Goal: Navigation & Orientation: Understand site structure

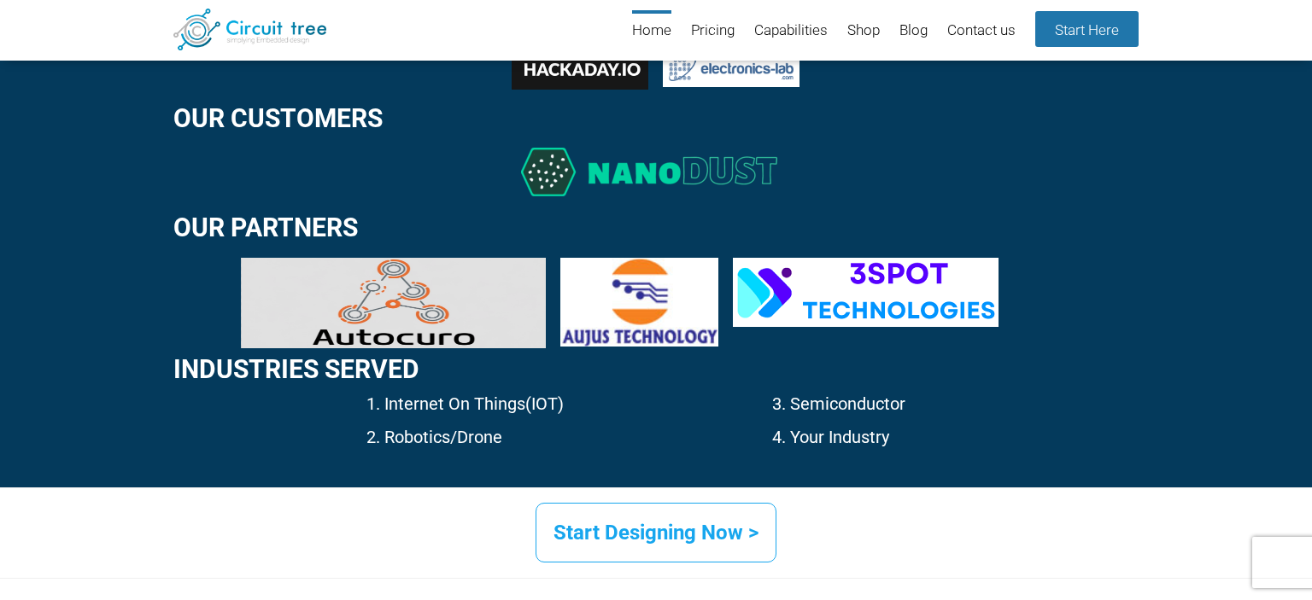
scroll to position [2690, 0]
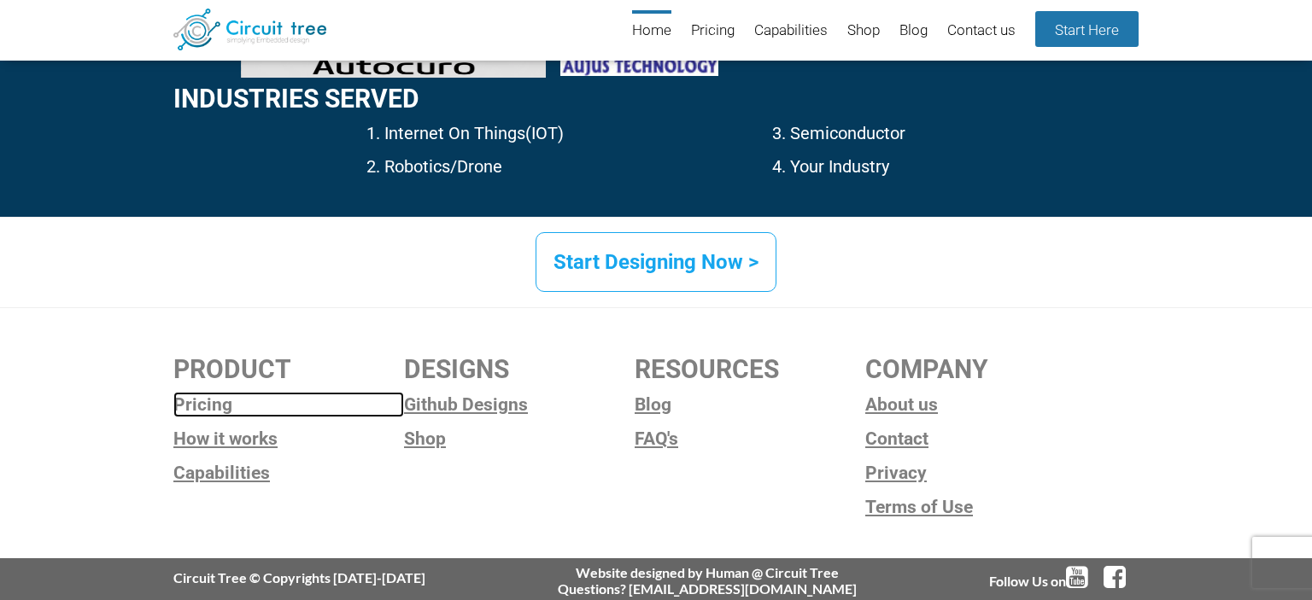
click at [209, 401] on link "Pricing" at bounding box center [288, 405] width 231 height 26
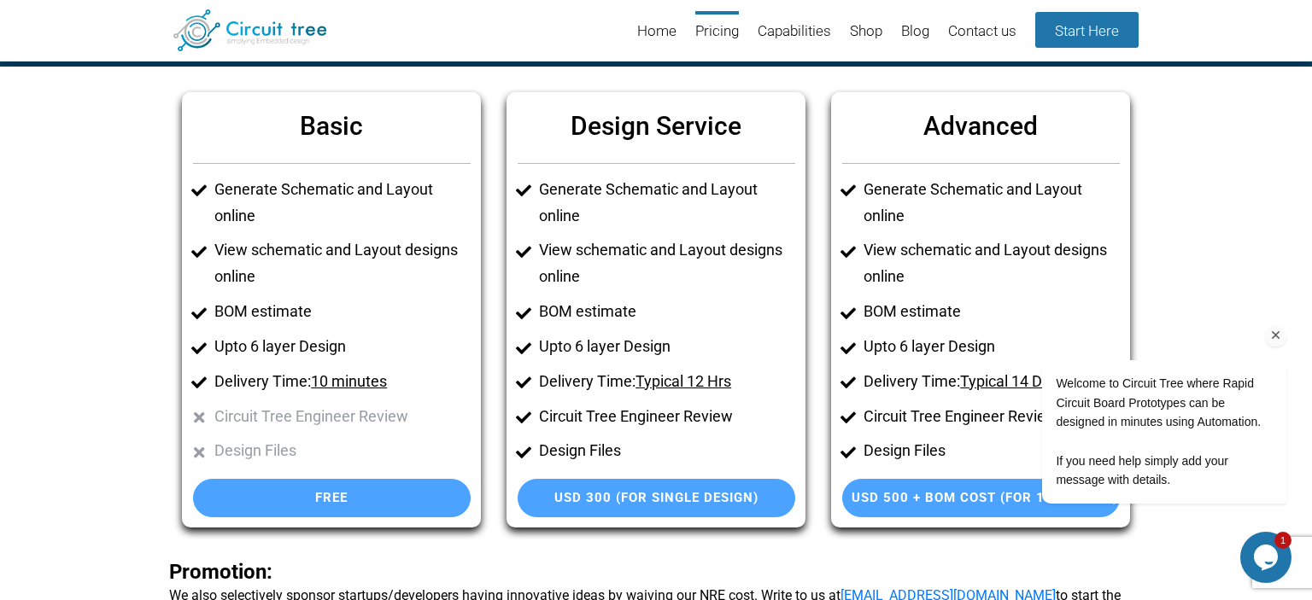
click at [1287, 337] on div "Welcome to Circuit Tree where Rapid Circuit Board Prototypes can be designed in…" at bounding box center [1140, 361] width 307 height 318
click at [1278, 339] on icon "Chat attention grabber" at bounding box center [1275, 335] width 15 height 15
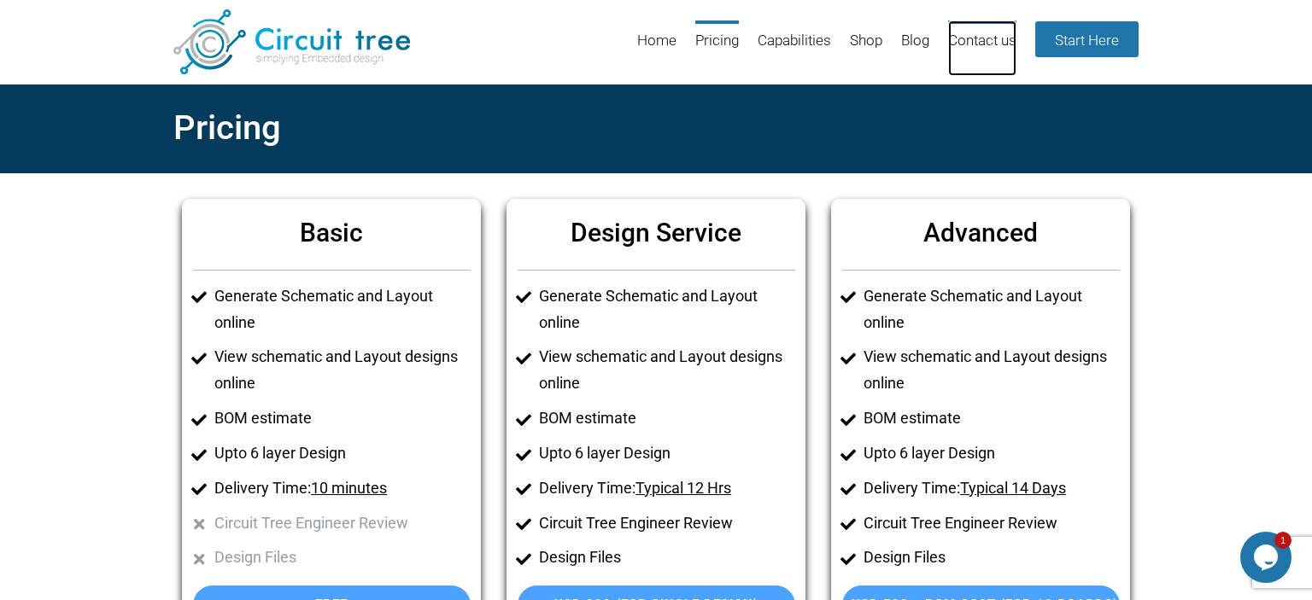
click at [981, 38] on link "Contact us" at bounding box center [982, 48] width 68 height 56
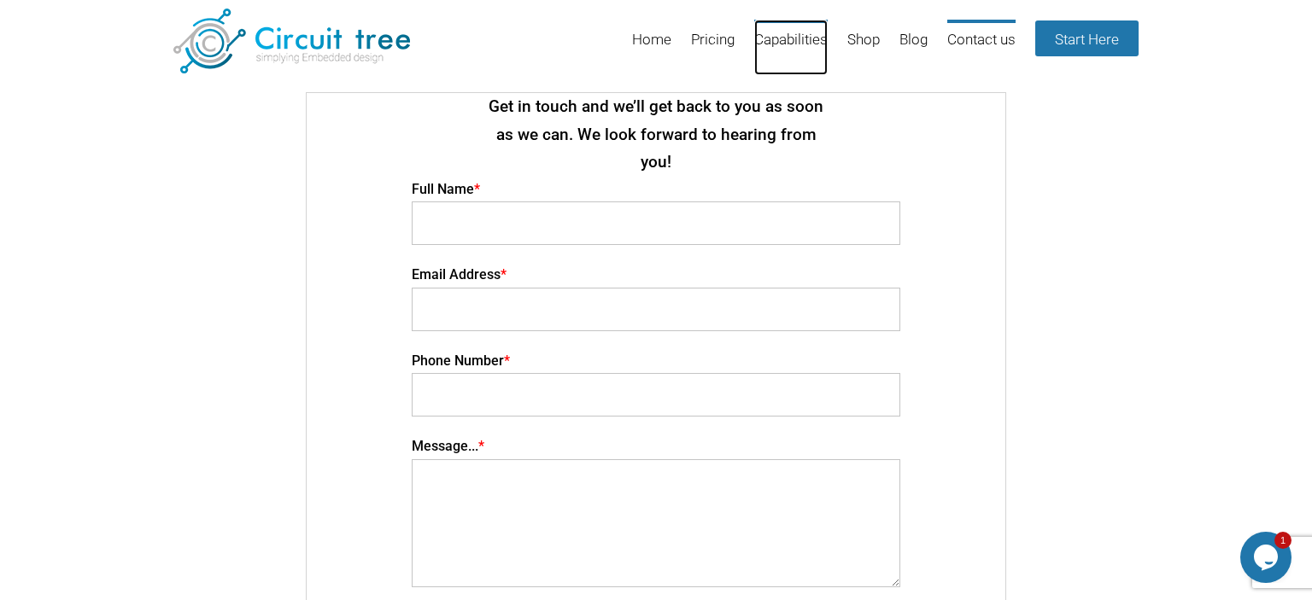
click at [815, 39] on link "Capabilities" at bounding box center [790, 48] width 73 height 56
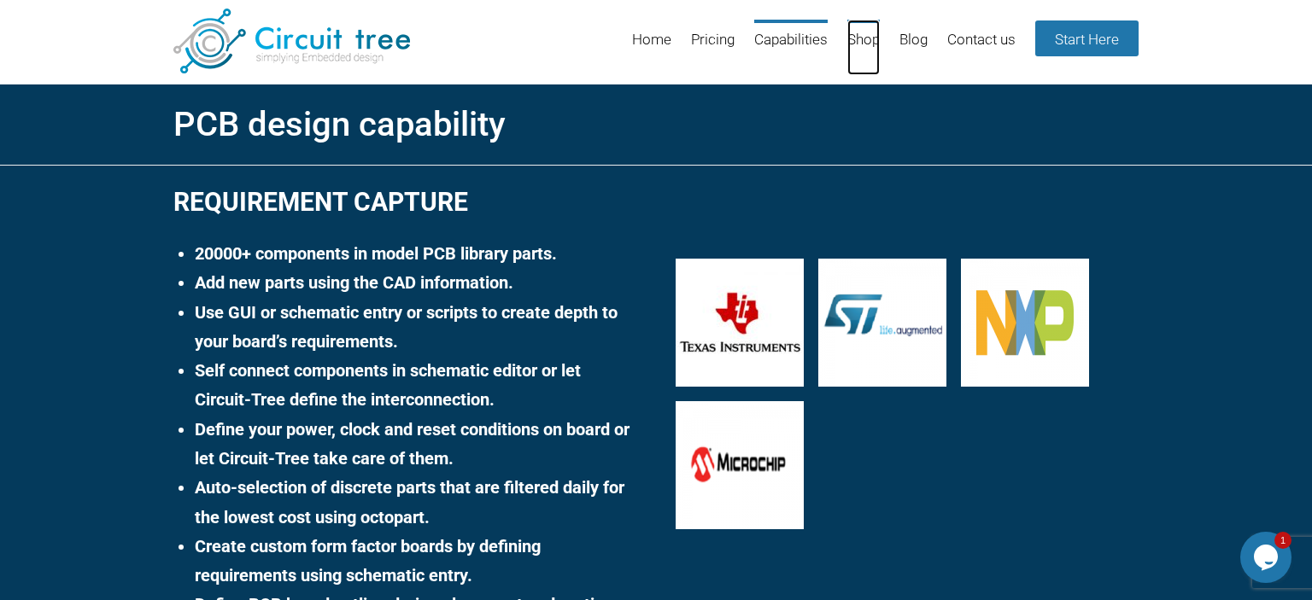
click at [859, 38] on link "Shop" at bounding box center [863, 48] width 32 height 56
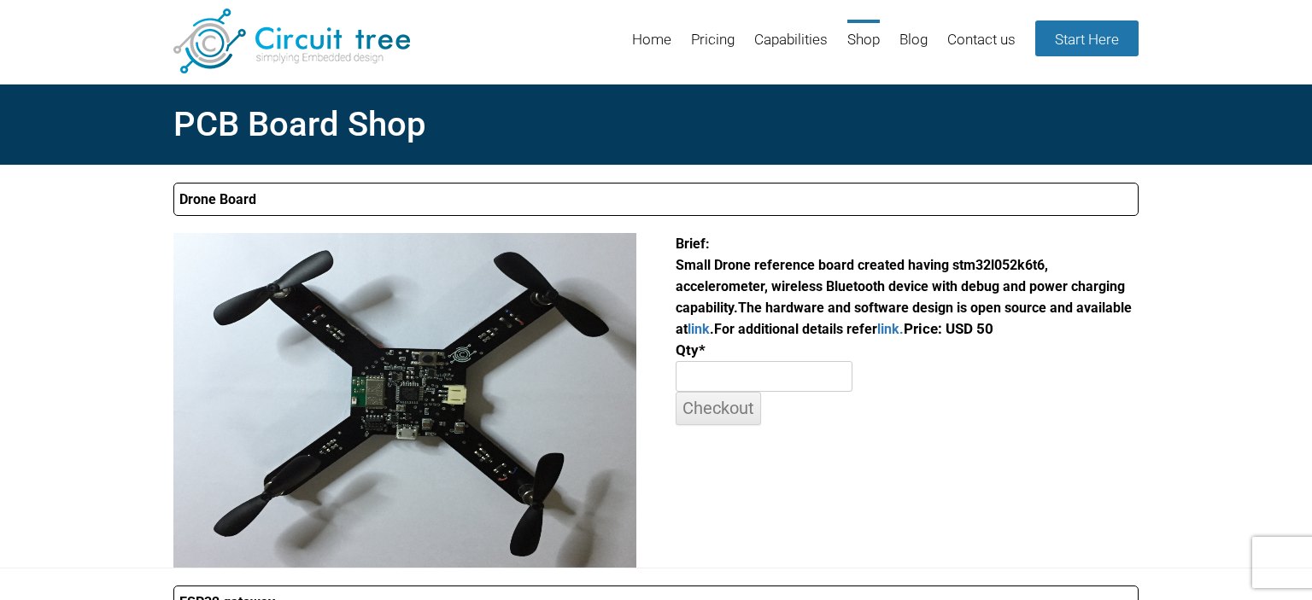
click at [913, 203] on summary "Drone Board" at bounding box center [655, 199] width 965 height 33
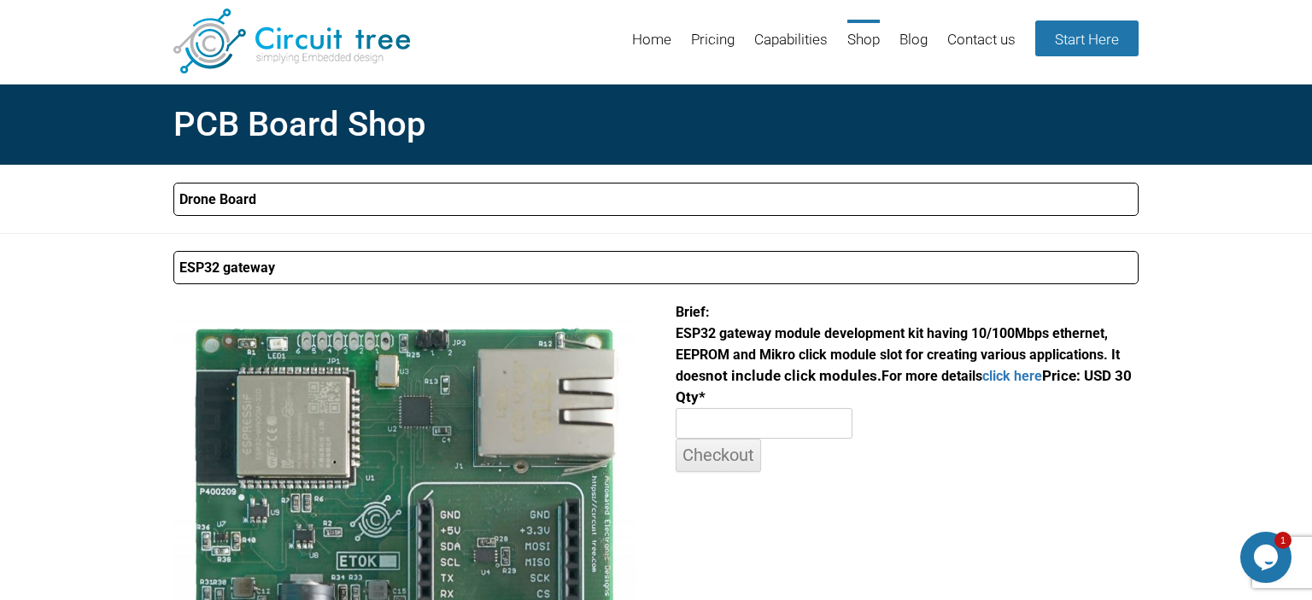
click at [861, 268] on summary "ESP32 gateway" at bounding box center [655, 267] width 965 height 33
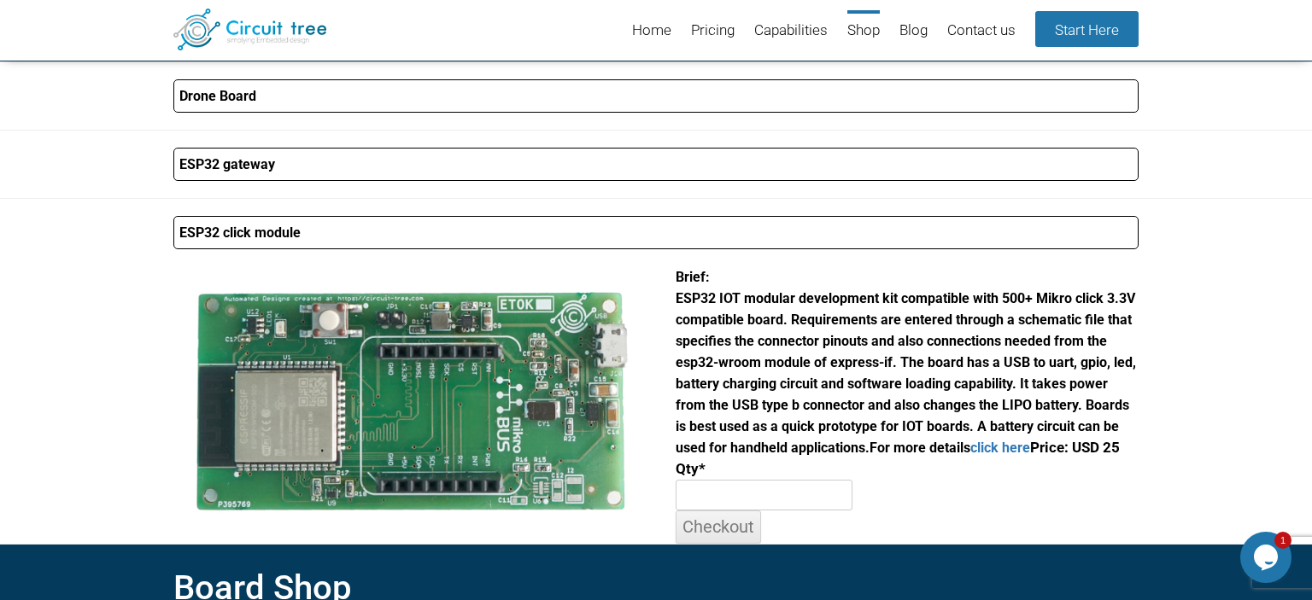
scroll to position [78, 0]
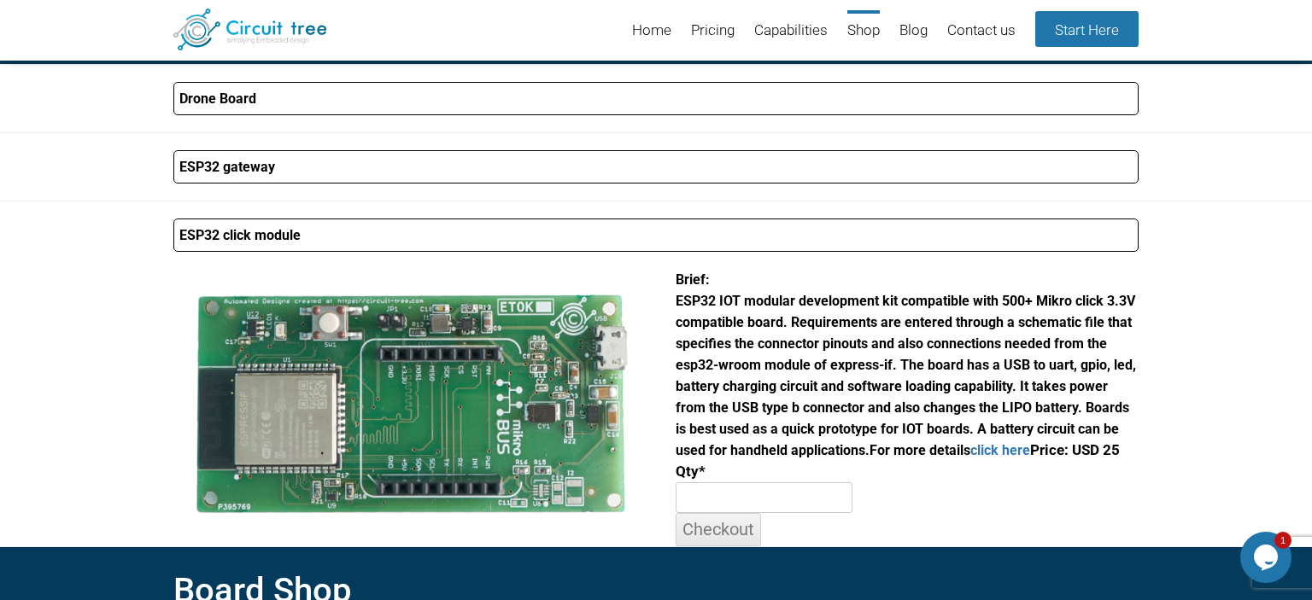
click at [408, 241] on summary "ESP32 click module" at bounding box center [655, 235] width 965 height 33
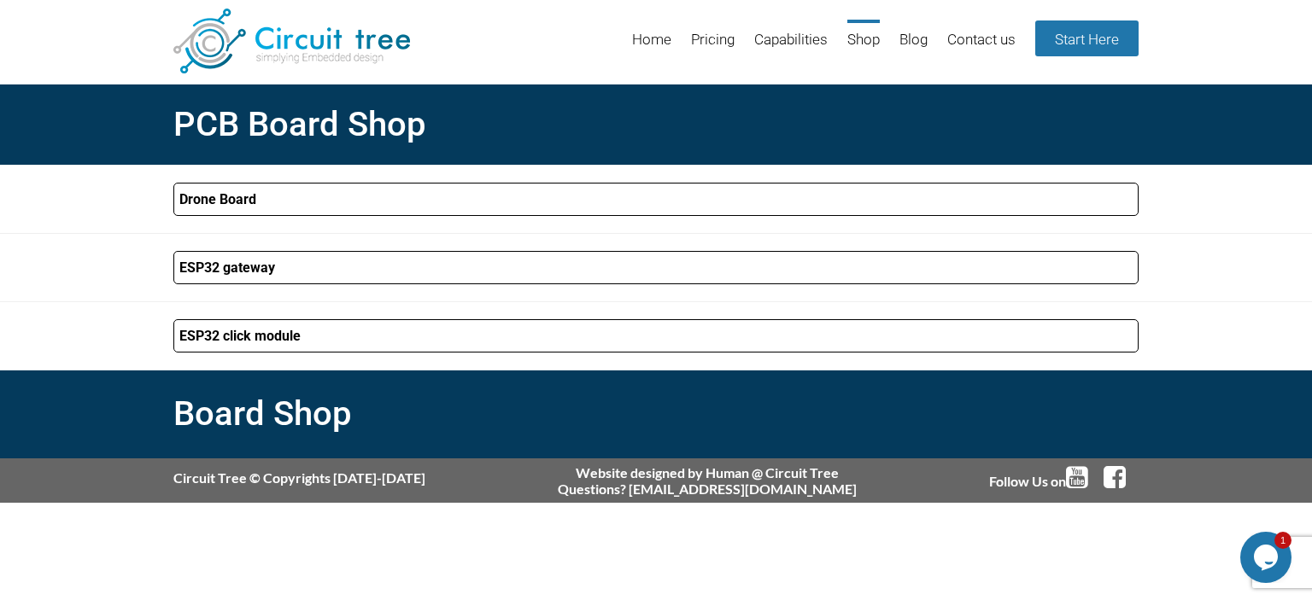
click at [365, 341] on summary "ESP32 click module" at bounding box center [655, 335] width 965 height 33
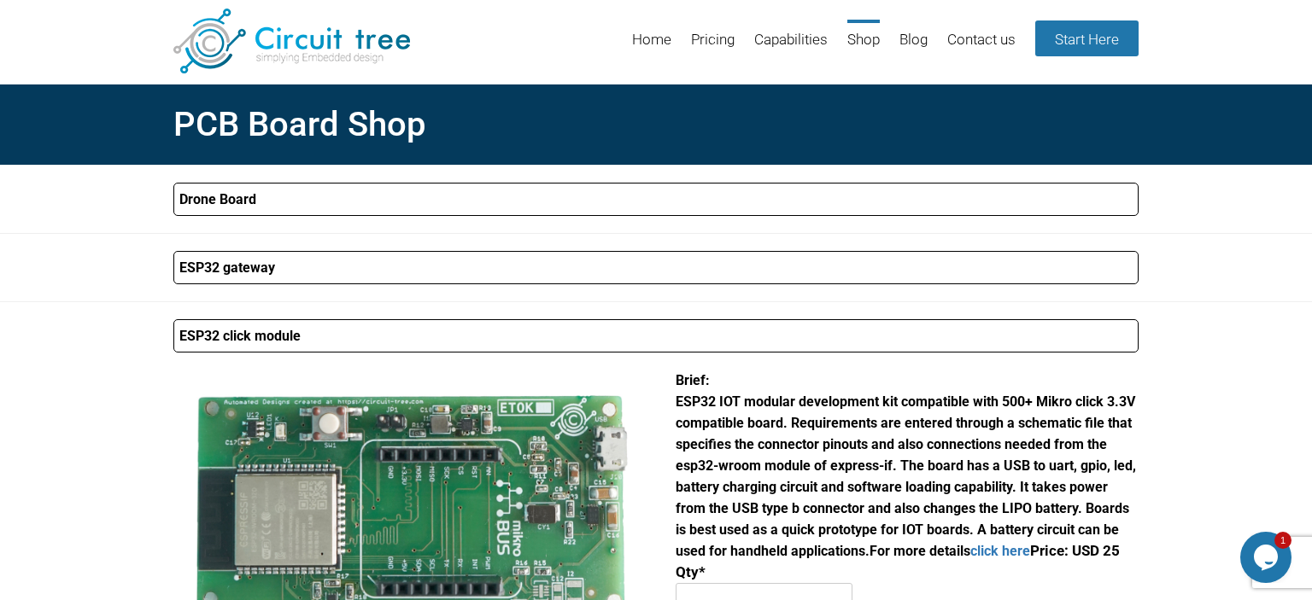
click at [363, 264] on summary "ESP32 gateway" at bounding box center [655, 267] width 965 height 33
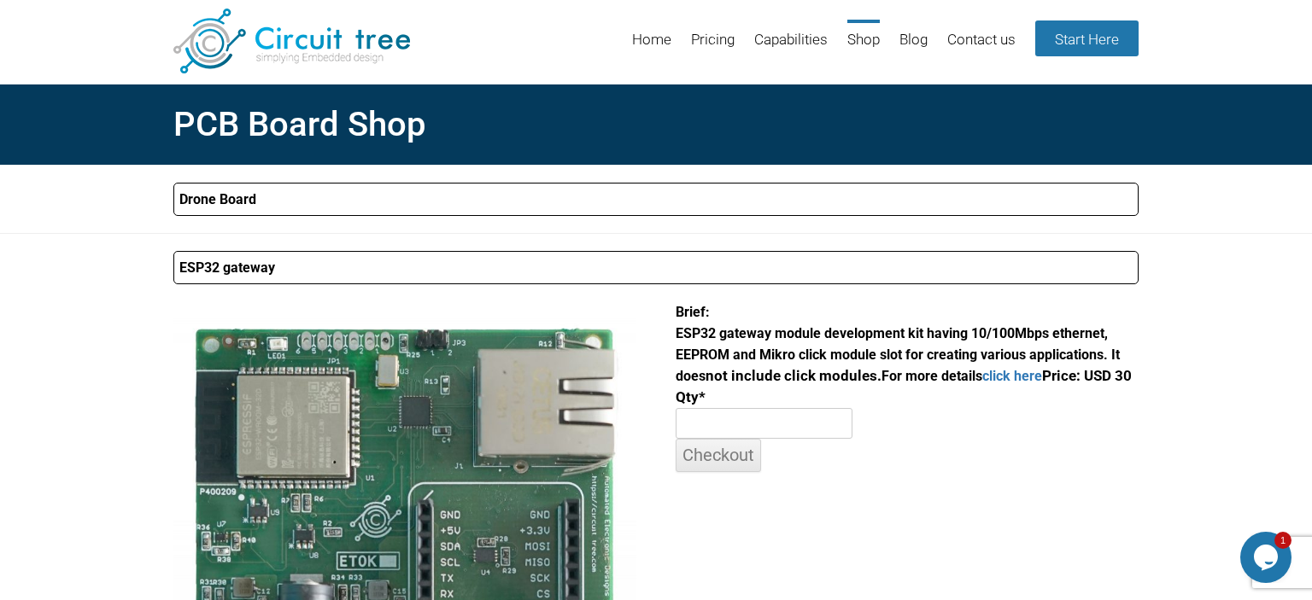
scroll to position [90, 0]
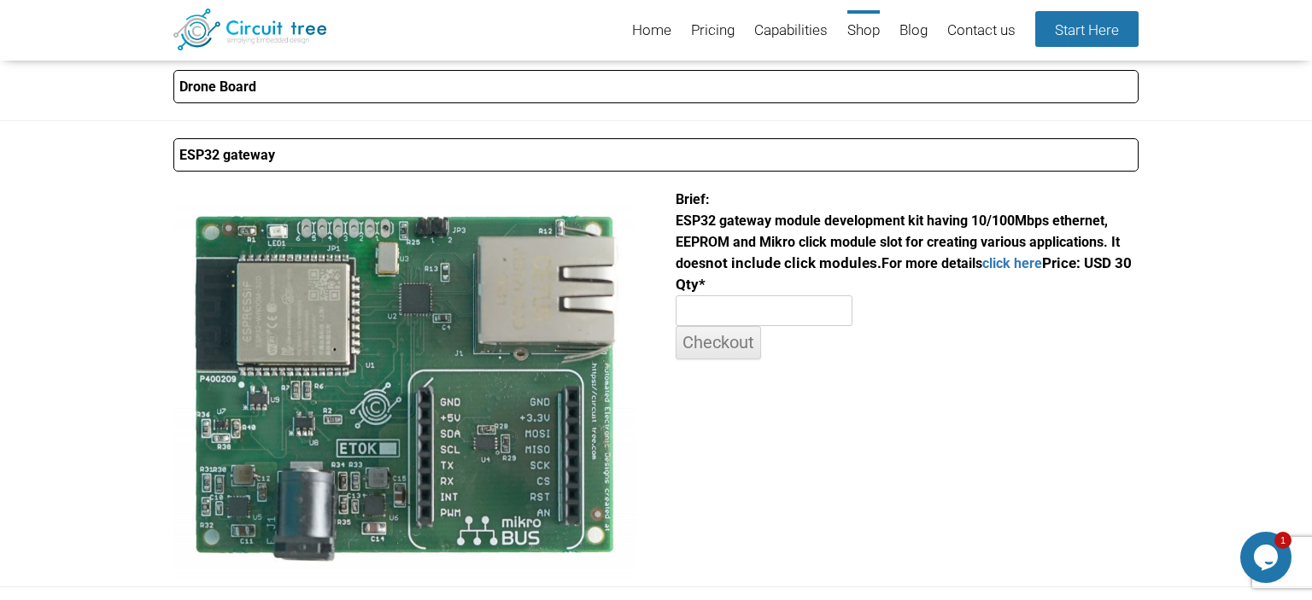
click at [322, 150] on summary "ESP32 gateway" at bounding box center [655, 154] width 965 height 33
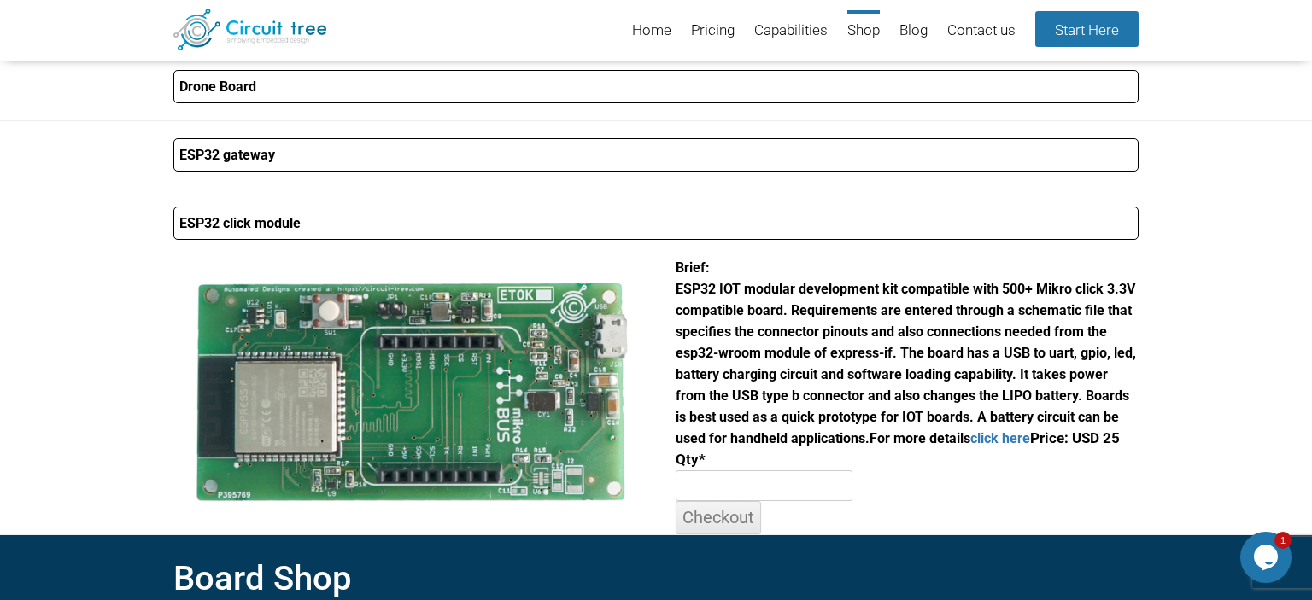
click at [288, 214] on summary "ESP32 click module" at bounding box center [655, 223] width 965 height 33
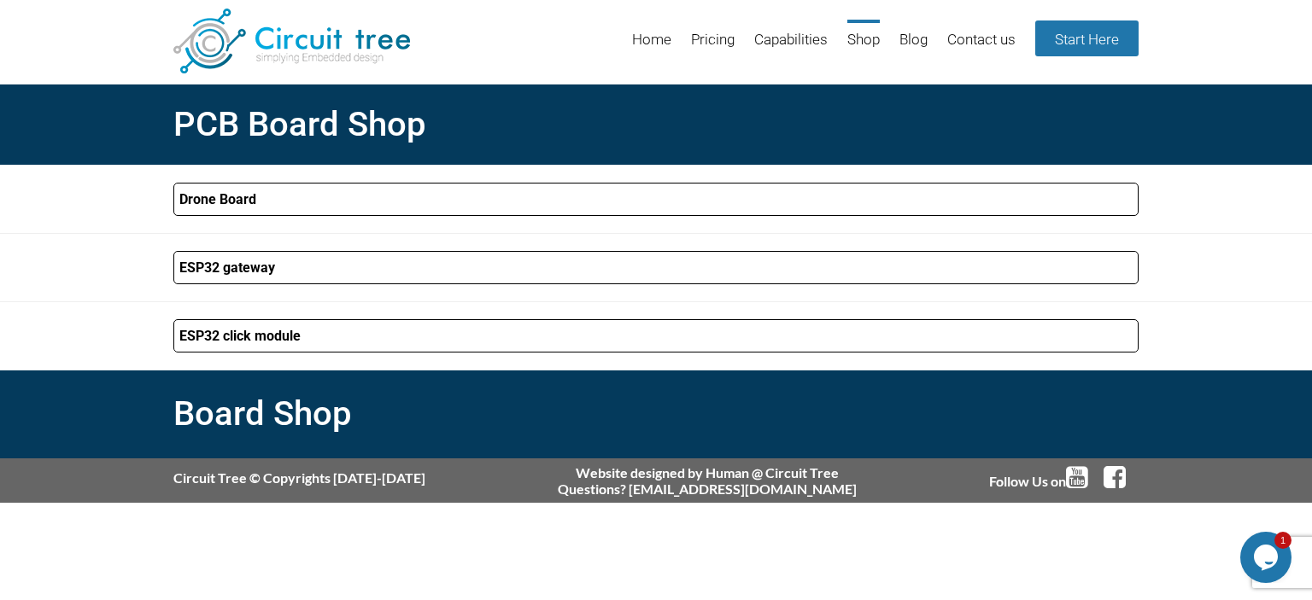
click at [299, 333] on summary "ESP32 click module" at bounding box center [655, 335] width 965 height 33
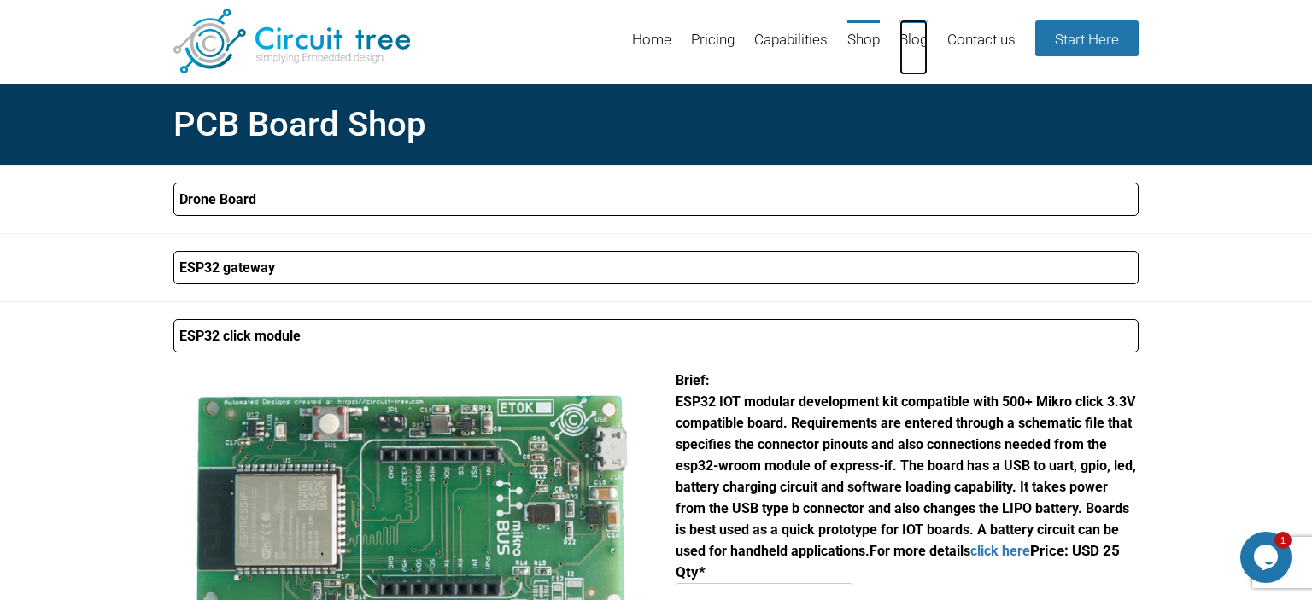
click at [910, 39] on link "Blog" at bounding box center [913, 48] width 28 height 56
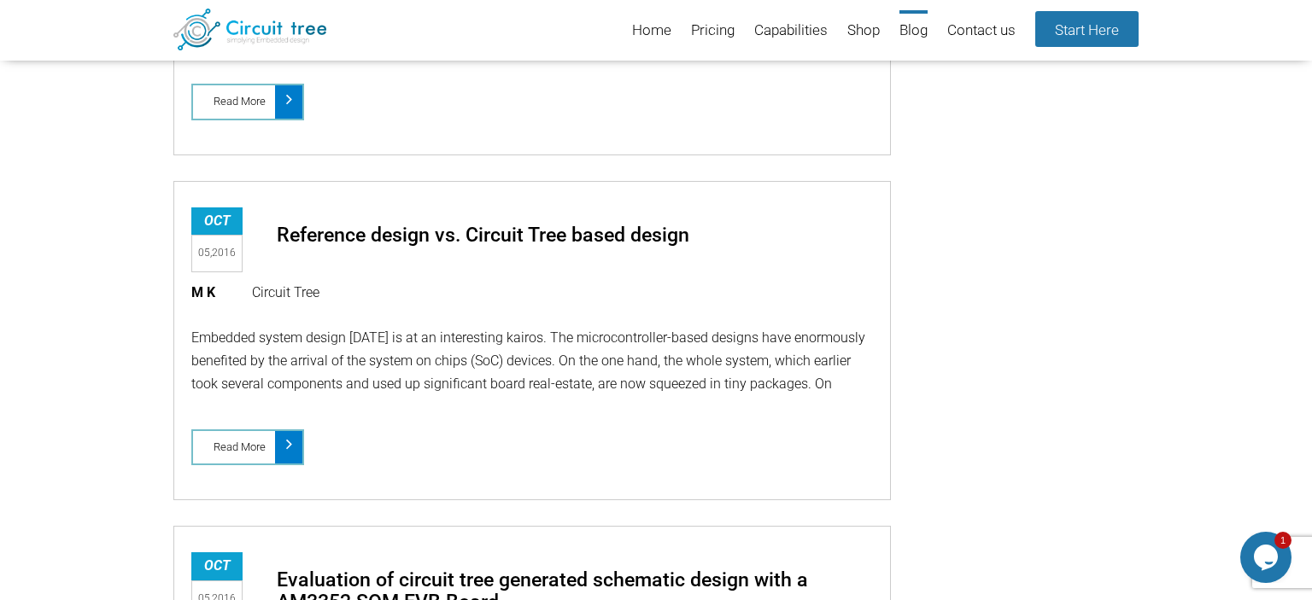
scroll to position [10220, 0]
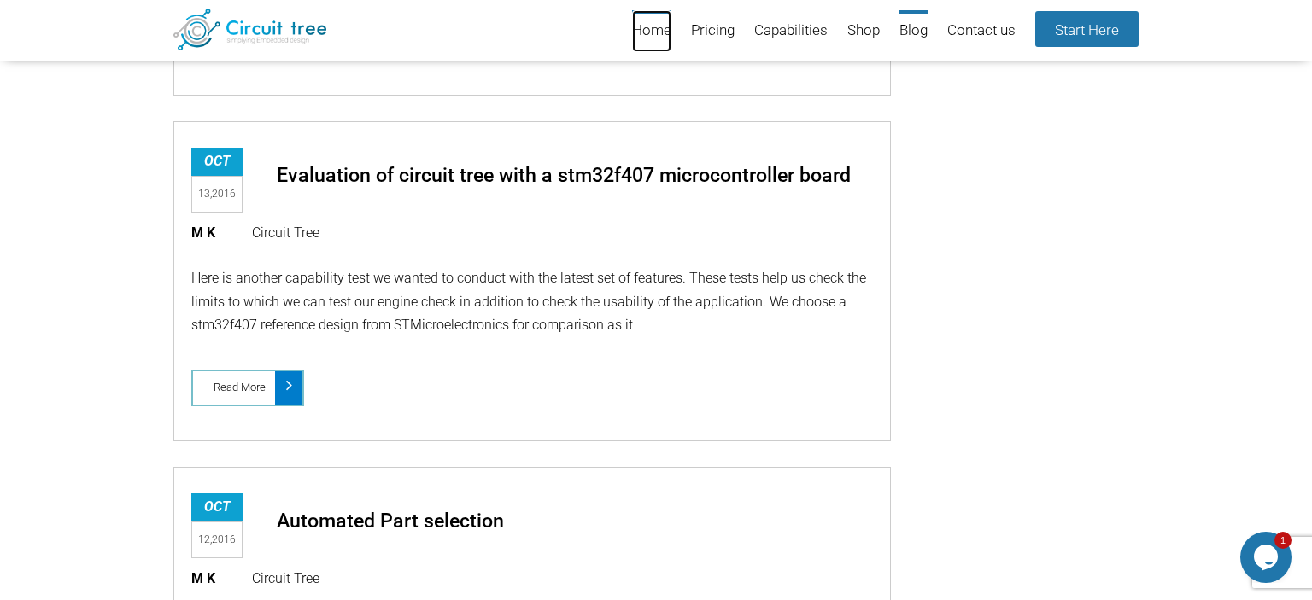
click at [657, 29] on link "Home" at bounding box center [651, 31] width 39 height 42
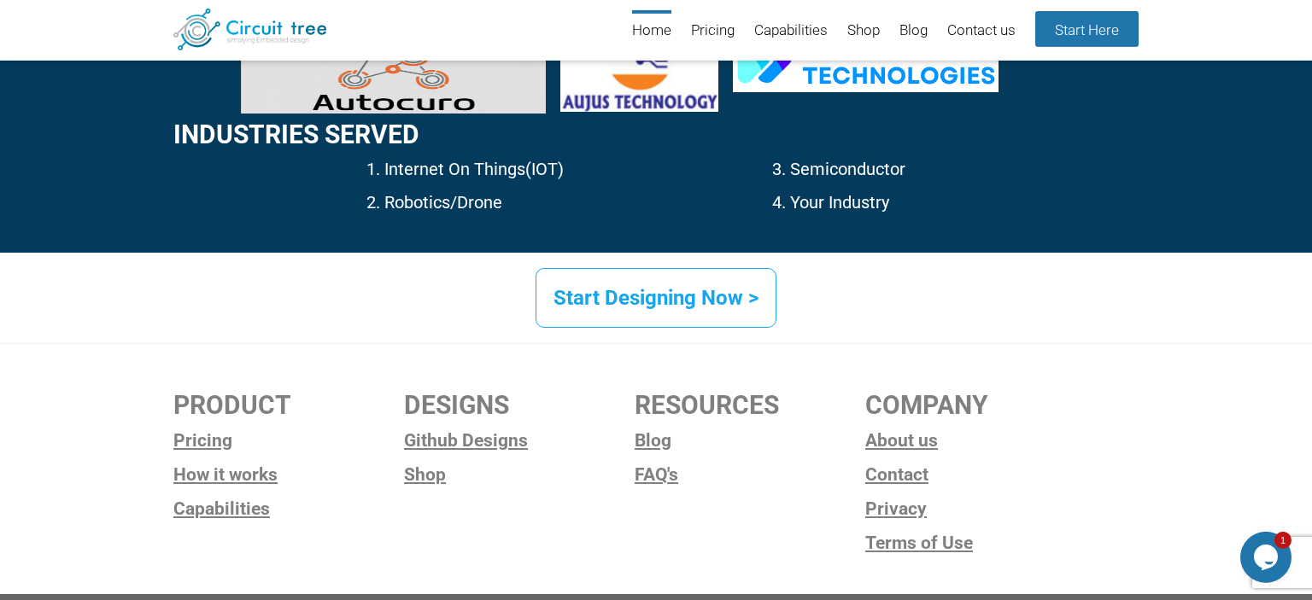
scroll to position [2690, 0]
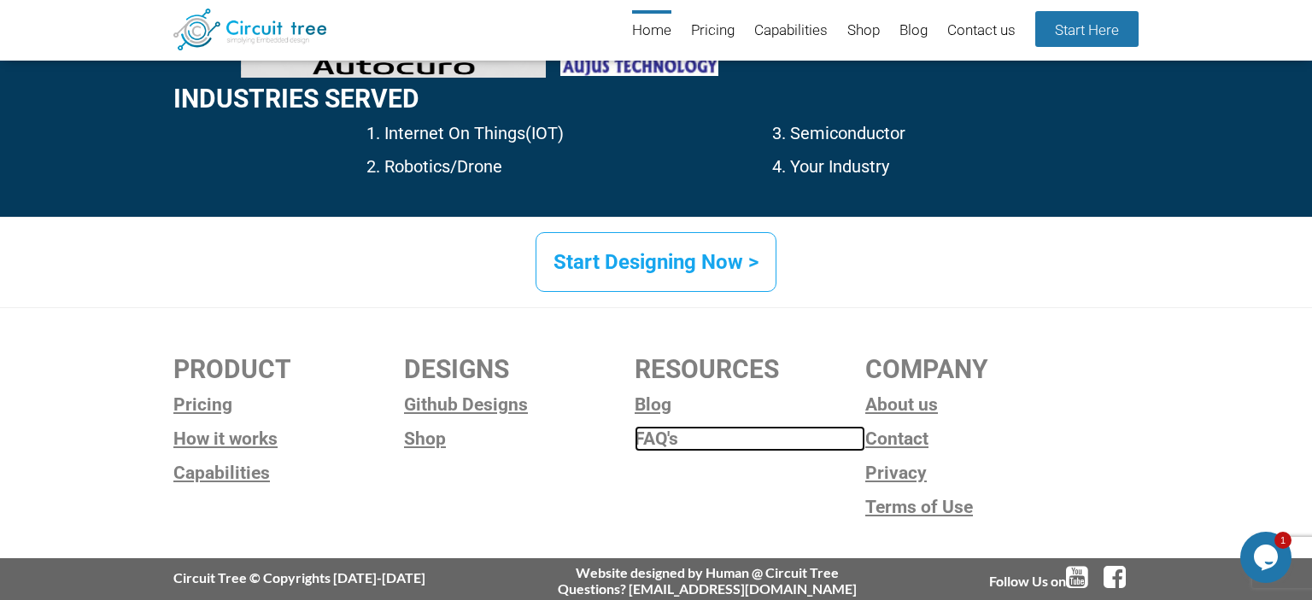
click at [638, 437] on link "FAQ's" at bounding box center [749, 439] width 231 height 26
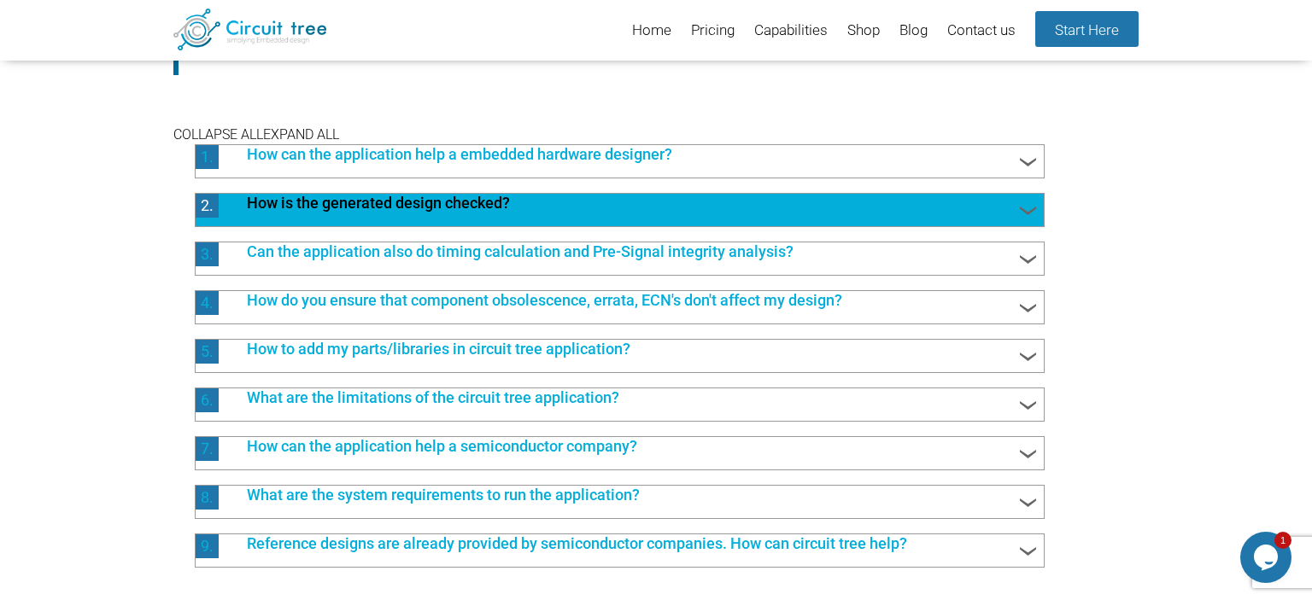
click at [944, 218] on div "2. How is the generated design checked?" at bounding box center [620, 210] width 850 height 34
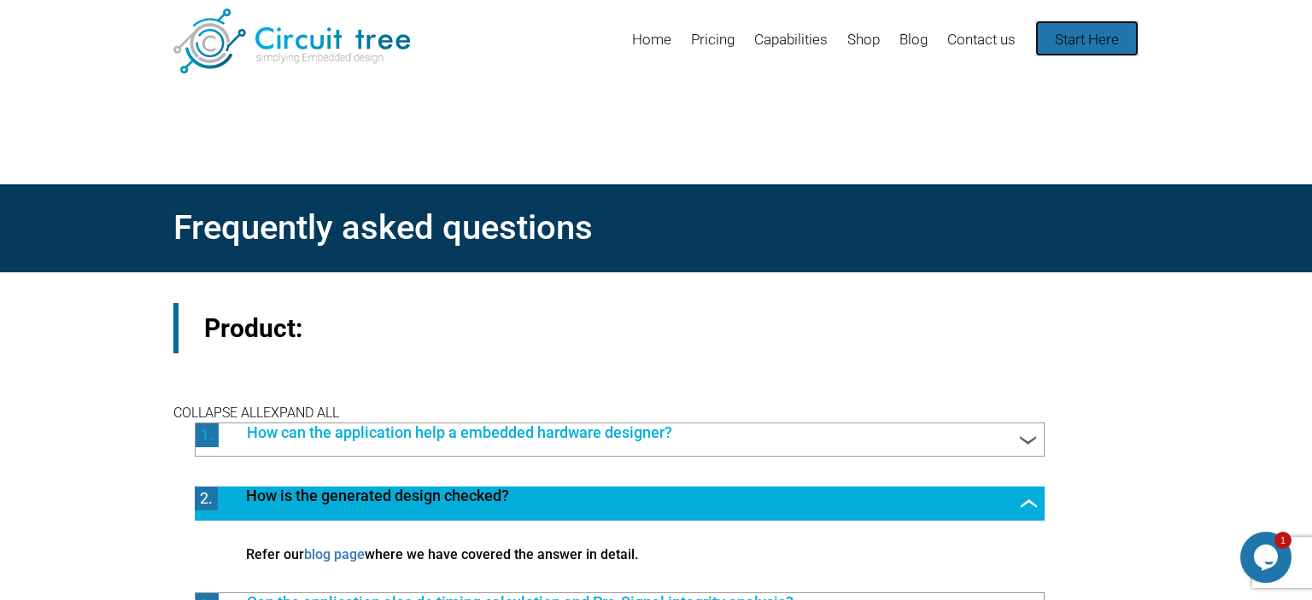
click at [1066, 38] on link "Start Here" at bounding box center [1086, 38] width 103 height 36
